Goal: Transaction & Acquisition: Purchase product/service

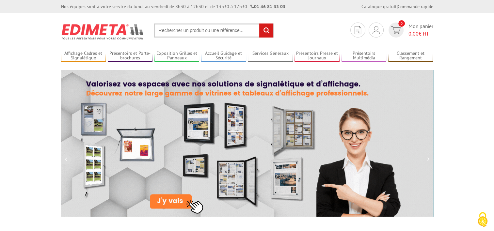
click at [171, 32] on input "text" at bounding box center [214, 31] width 120 height 14
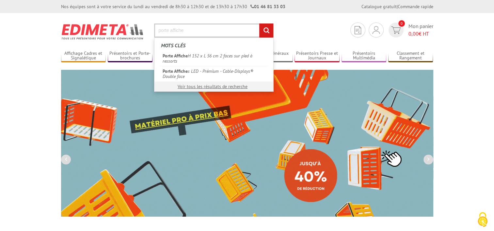
type input "porte affiche"
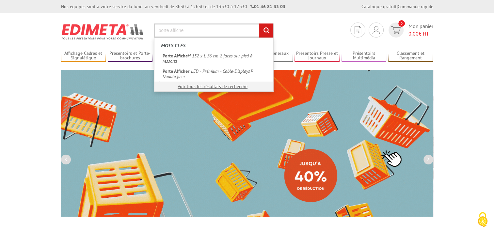
click at [259, 24] on input "rechercher" at bounding box center [266, 31] width 14 height 14
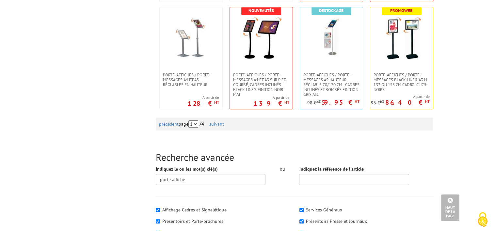
scroll to position [664, 0]
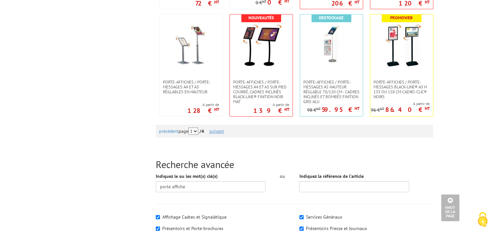
click at [220, 132] on link "suivant" at bounding box center [216, 131] width 15 height 6
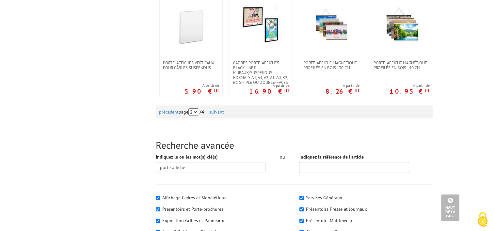
scroll to position [719, 0]
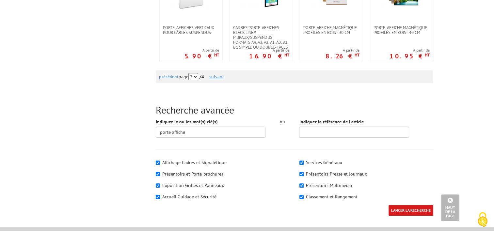
click at [216, 77] on link "suivant" at bounding box center [216, 77] width 15 height 6
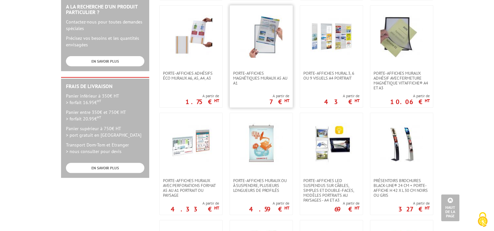
scroll to position [229, 0]
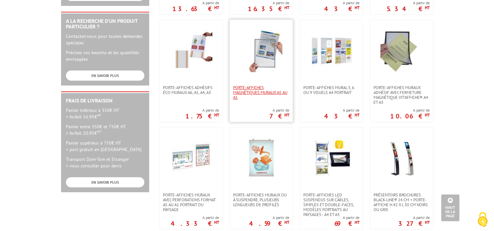
click at [257, 89] on span "Porte-affiches magnétiques muraux A5 au A1" at bounding box center [261, 92] width 56 height 15
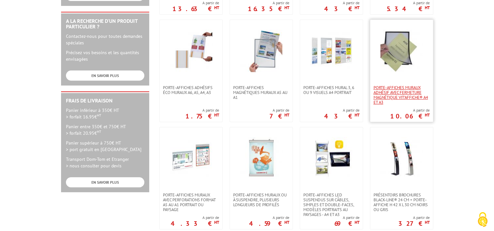
click at [407, 92] on span "Porte-affiches muraux adhésif avec fermeture magnétique VIT’AFFICHE® A4 et A3" at bounding box center [402, 95] width 56 height 20
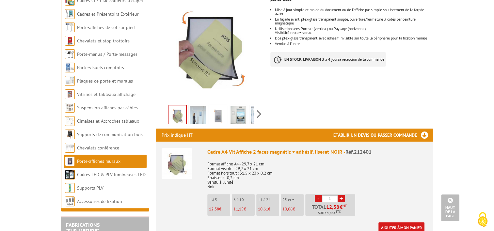
scroll to position [65, 0]
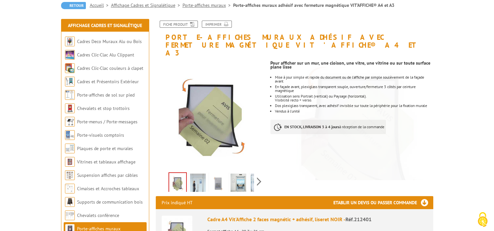
click at [197, 174] on img at bounding box center [198, 184] width 16 height 20
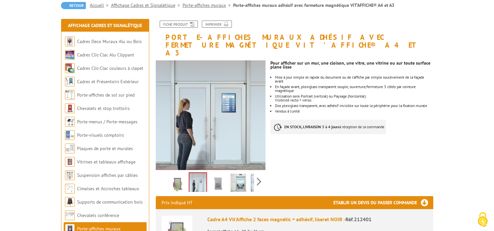
click at [215, 176] on img at bounding box center [218, 184] width 16 height 20
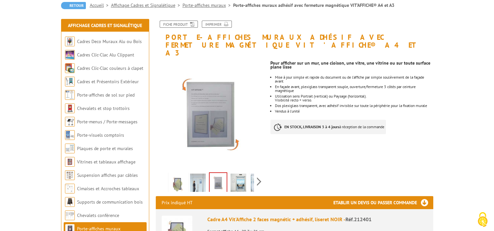
click at [243, 174] on img at bounding box center [239, 184] width 16 height 20
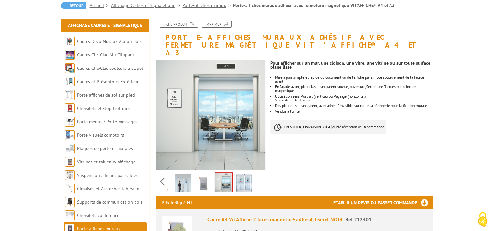
click at [259, 171] on div "Previous Next" at bounding box center [211, 181] width 110 height 23
click at [240, 178] on img at bounding box center [244, 184] width 16 height 20
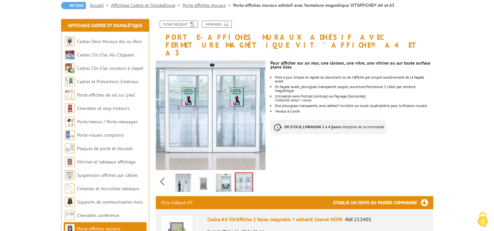
click at [223, 176] on img at bounding box center [224, 184] width 16 height 20
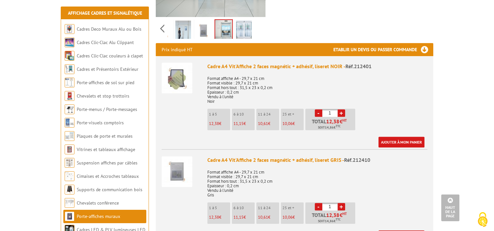
scroll to position [229, 0]
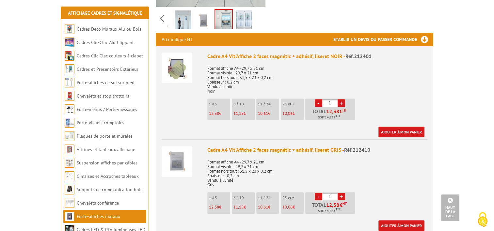
click at [341, 193] on link "+" at bounding box center [342, 197] width 8 height 8
click at [318, 193] on link "-" at bounding box center [319, 197] width 8 height 8
type input "1"
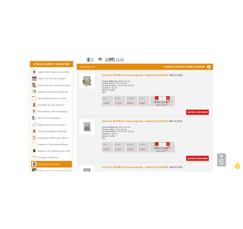
scroll to position [261, 0]
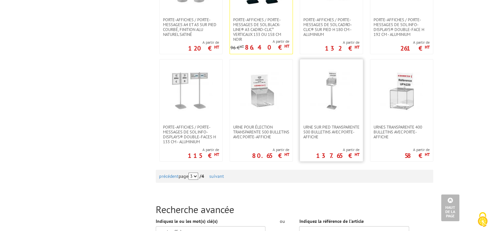
scroll to position [750, 0]
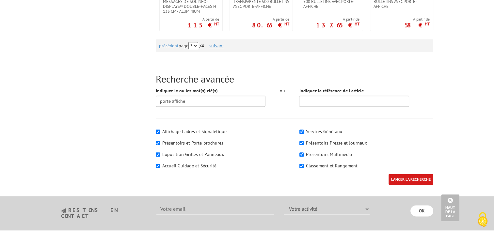
click at [215, 46] on link "suivant" at bounding box center [216, 46] width 15 height 6
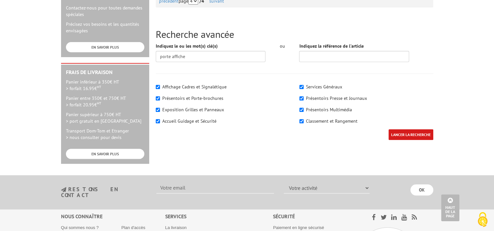
scroll to position [196, 0]
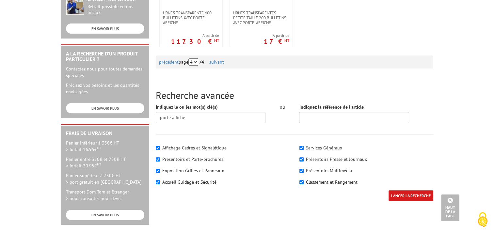
click at [198, 63] on select "1 2 3 4" at bounding box center [193, 61] width 10 height 7
select select "0"
click at [194, 58] on select "1 2 3 4" at bounding box center [193, 61] width 10 height 7
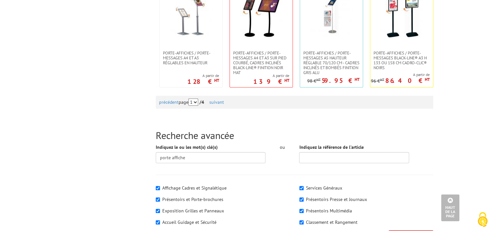
scroll to position [719, 0]
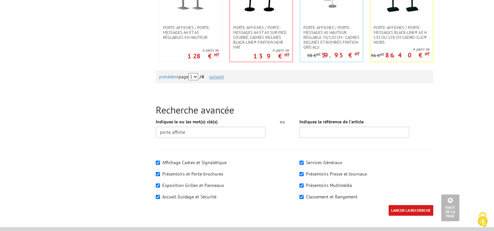
click at [219, 77] on link "suivant" at bounding box center [216, 77] width 15 height 6
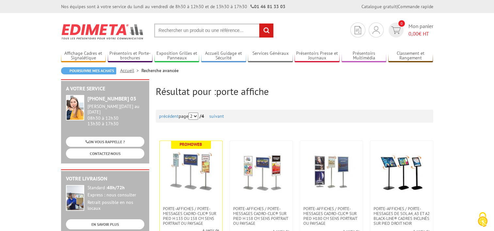
click at [125, 72] on link "Accueil" at bounding box center [130, 71] width 21 height 6
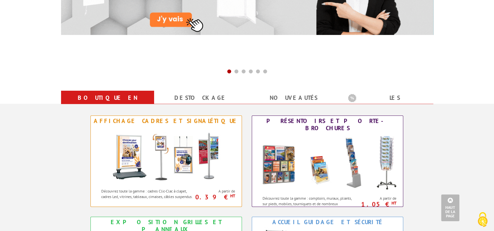
scroll to position [261, 0]
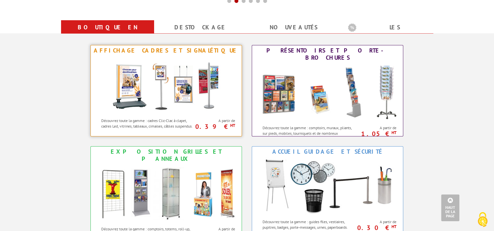
click at [196, 87] on img at bounding box center [166, 85] width 121 height 59
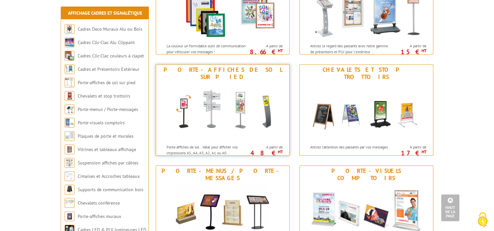
scroll to position [261, 0]
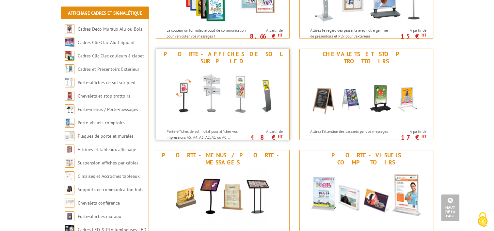
click at [233, 113] on img at bounding box center [222, 96] width 121 height 59
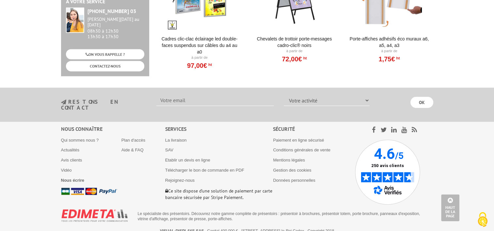
scroll to position [1615, 0]
